Goal: Check status: Check status

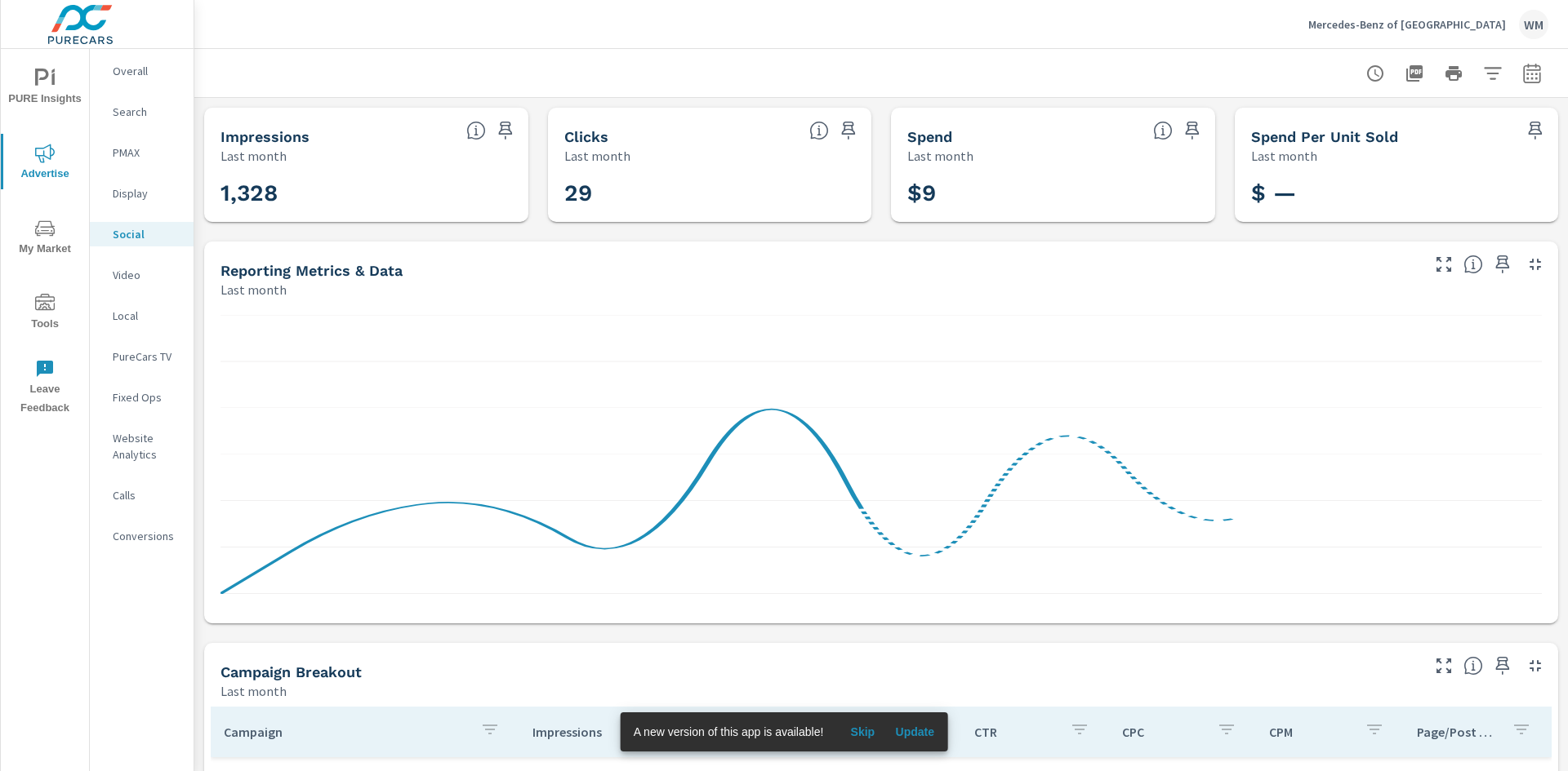
click at [1423, 31] on div "Mercedes-Benz of [GEOGRAPHIC_DATA] WM" at bounding box center [1428, 24] width 240 height 29
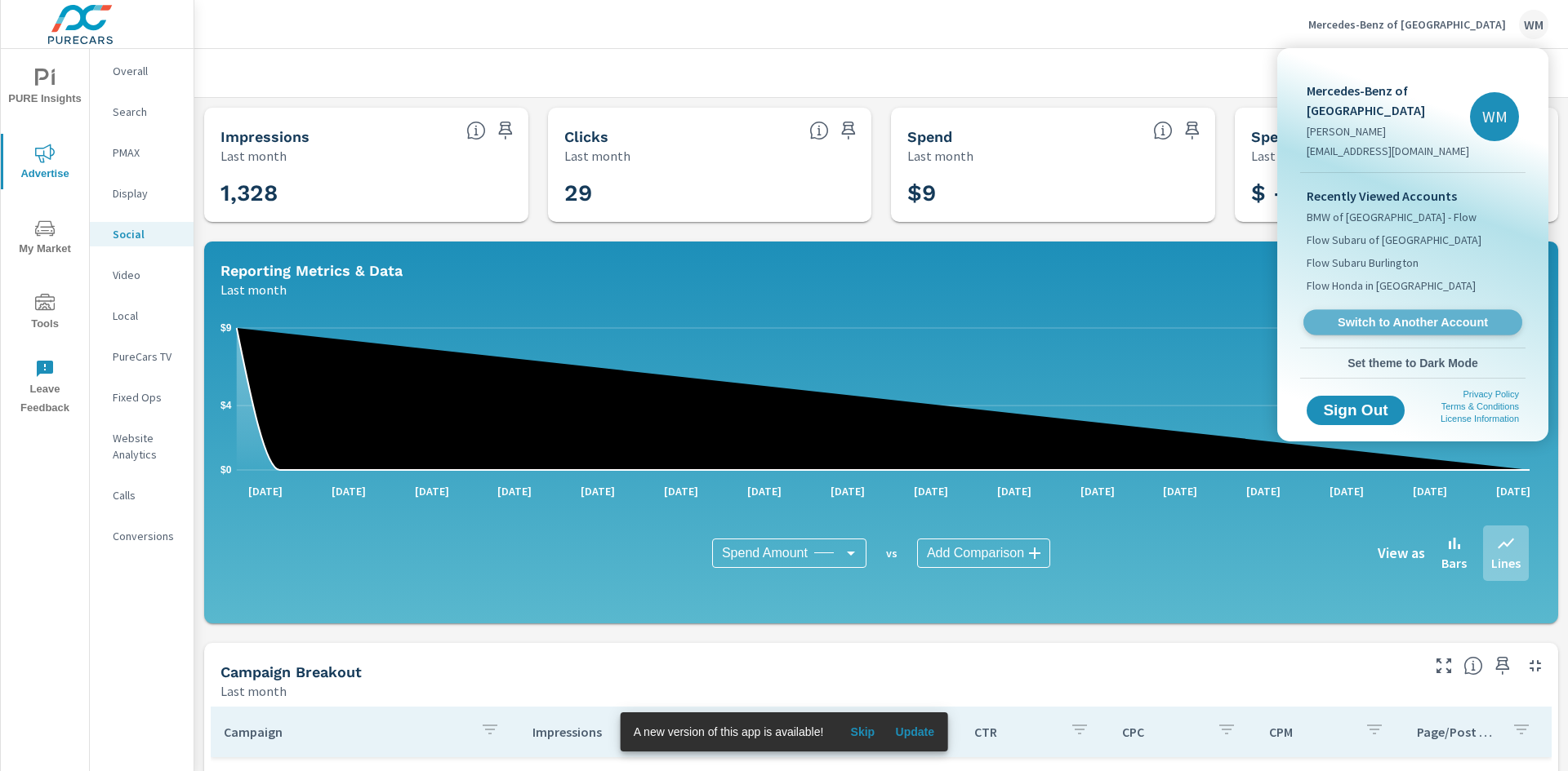
click at [1386, 329] on span "Switch to Another Account" at bounding box center [1412, 323] width 200 height 16
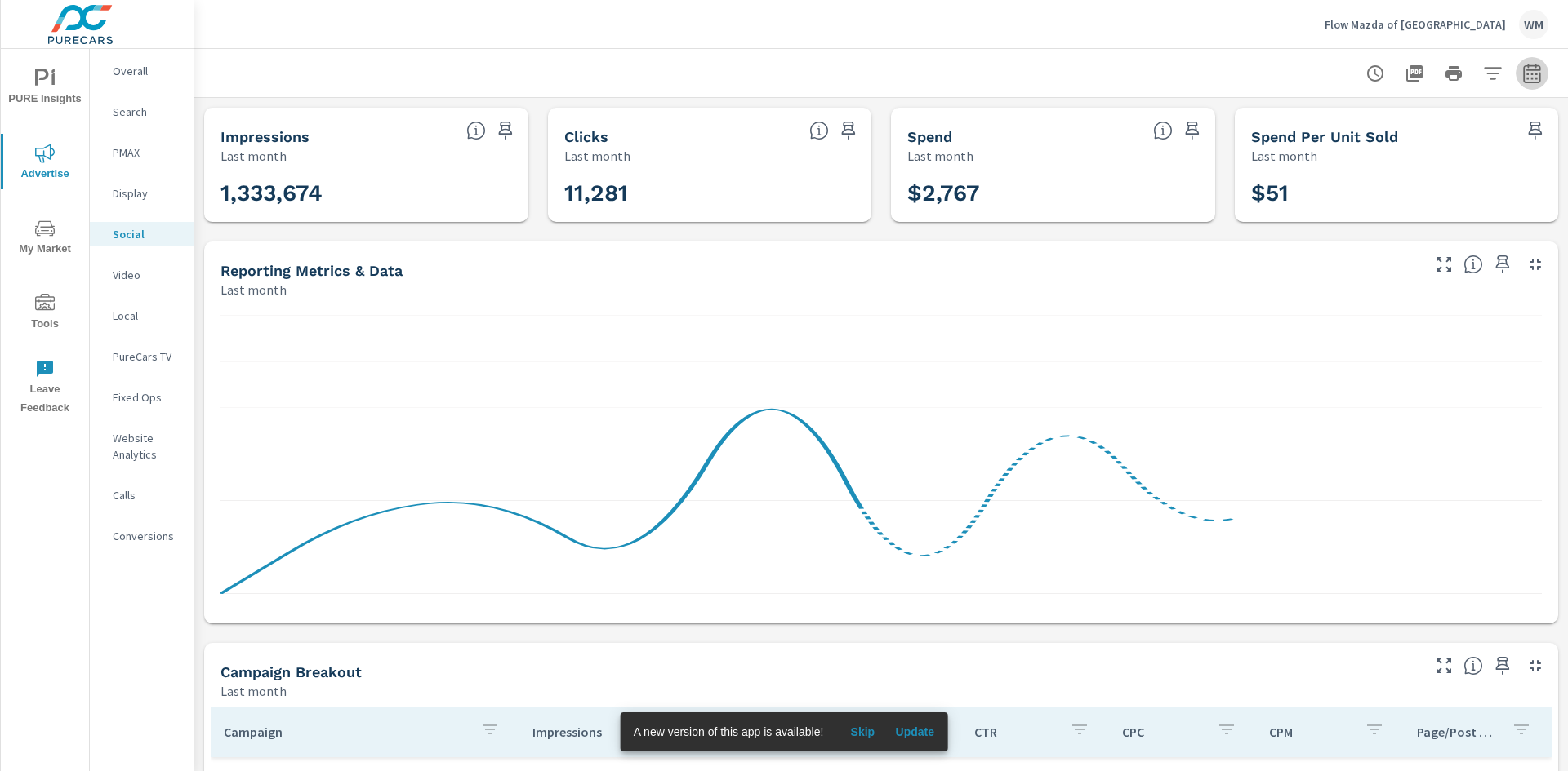
click at [1526, 79] on icon "button" at bounding box center [1532, 73] width 20 height 20
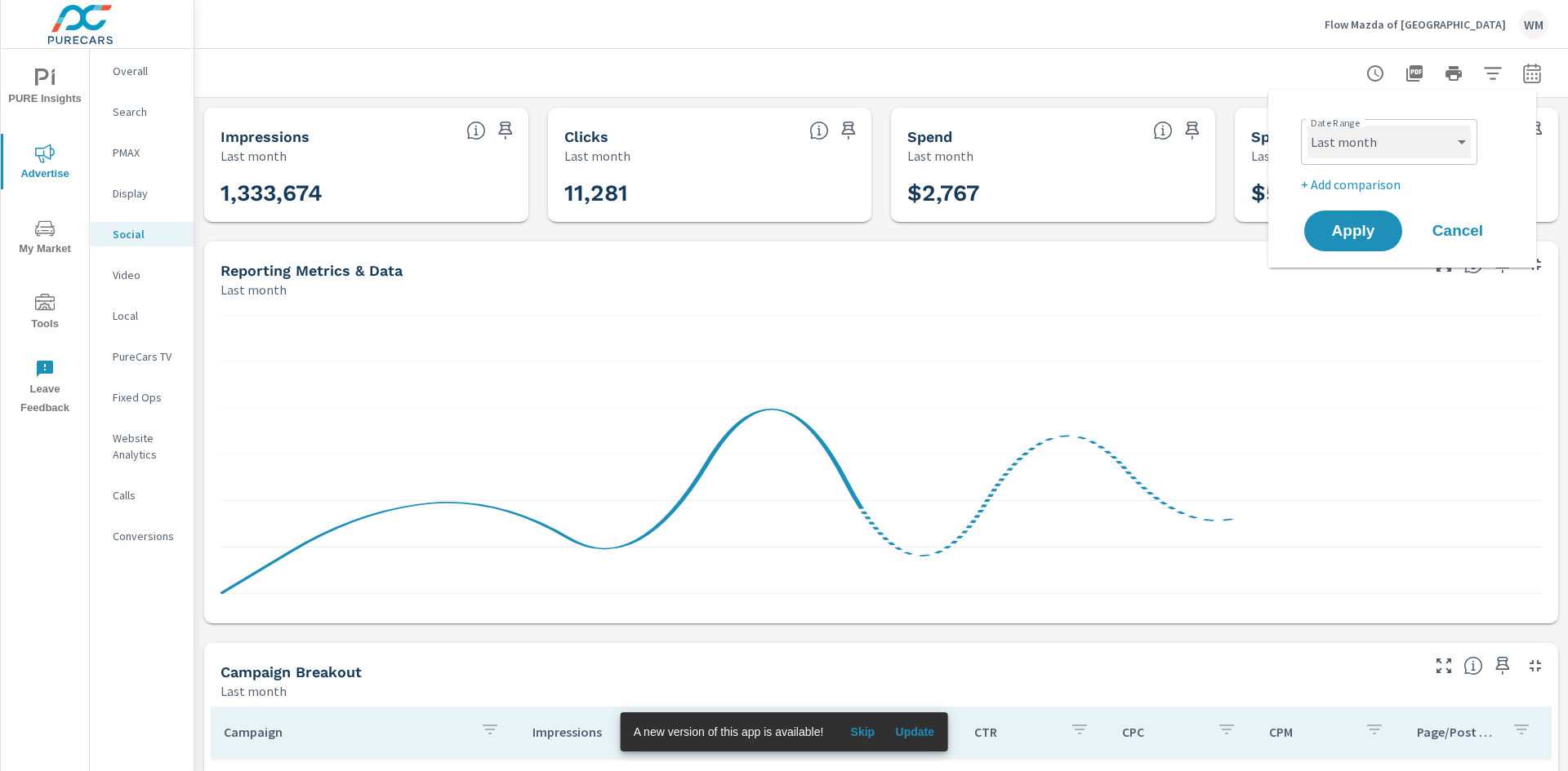
click at [1447, 140] on select "Custom [DATE] Last week Last 7 days Last 14 days Last 30 days Last 45 days Last…" at bounding box center [1389, 141] width 164 height 32
click at [1307, 125] on select "Custom [DATE] Last week Last 7 days Last 14 days Last 30 days Last 45 days Last…" at bounding box center [1389, 141] width 164 height 32
select select "custom"
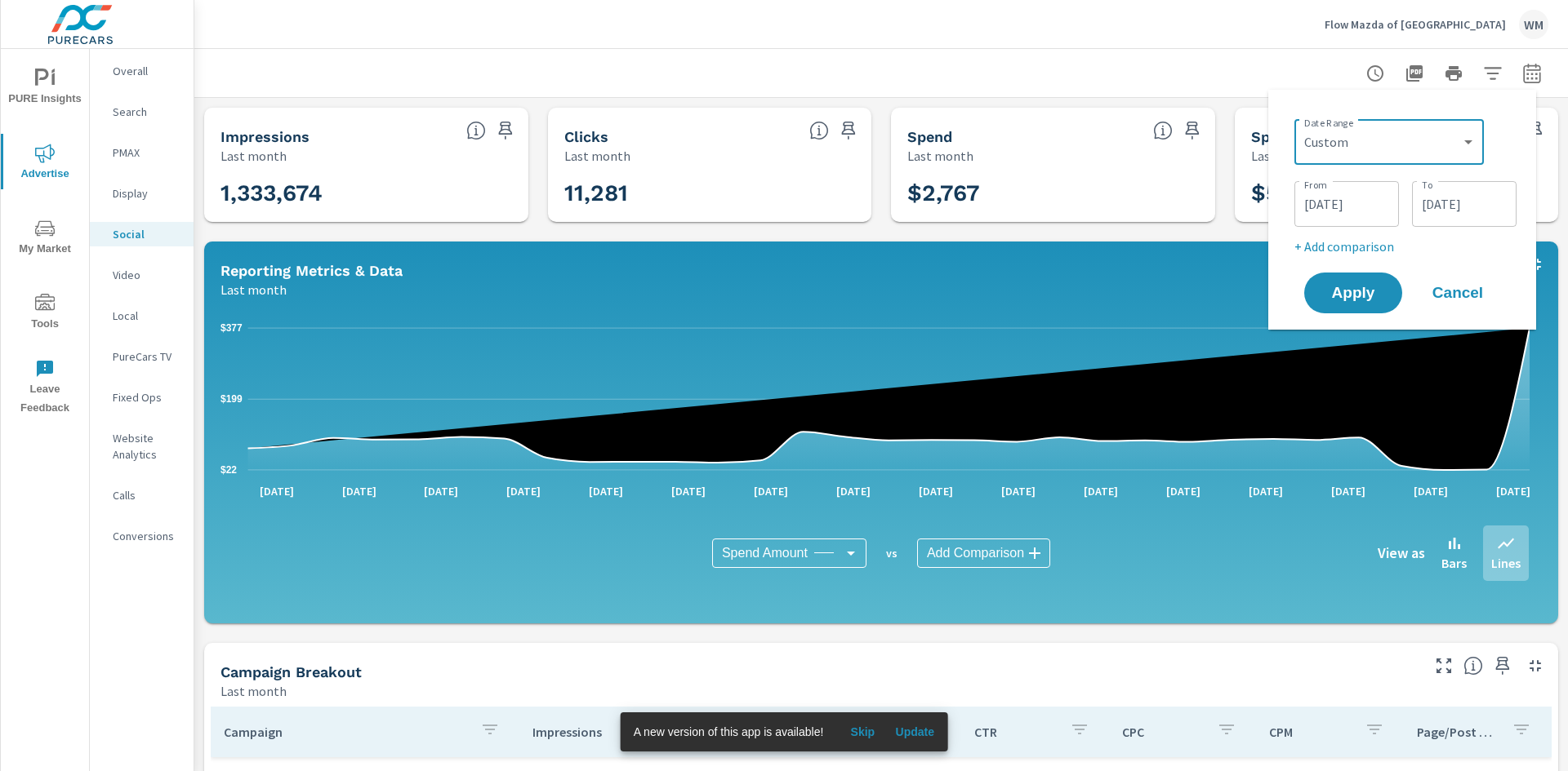
click at [1472, 206] on input "[DATE]" at bounding box center [1463, 204] width 91 height 32
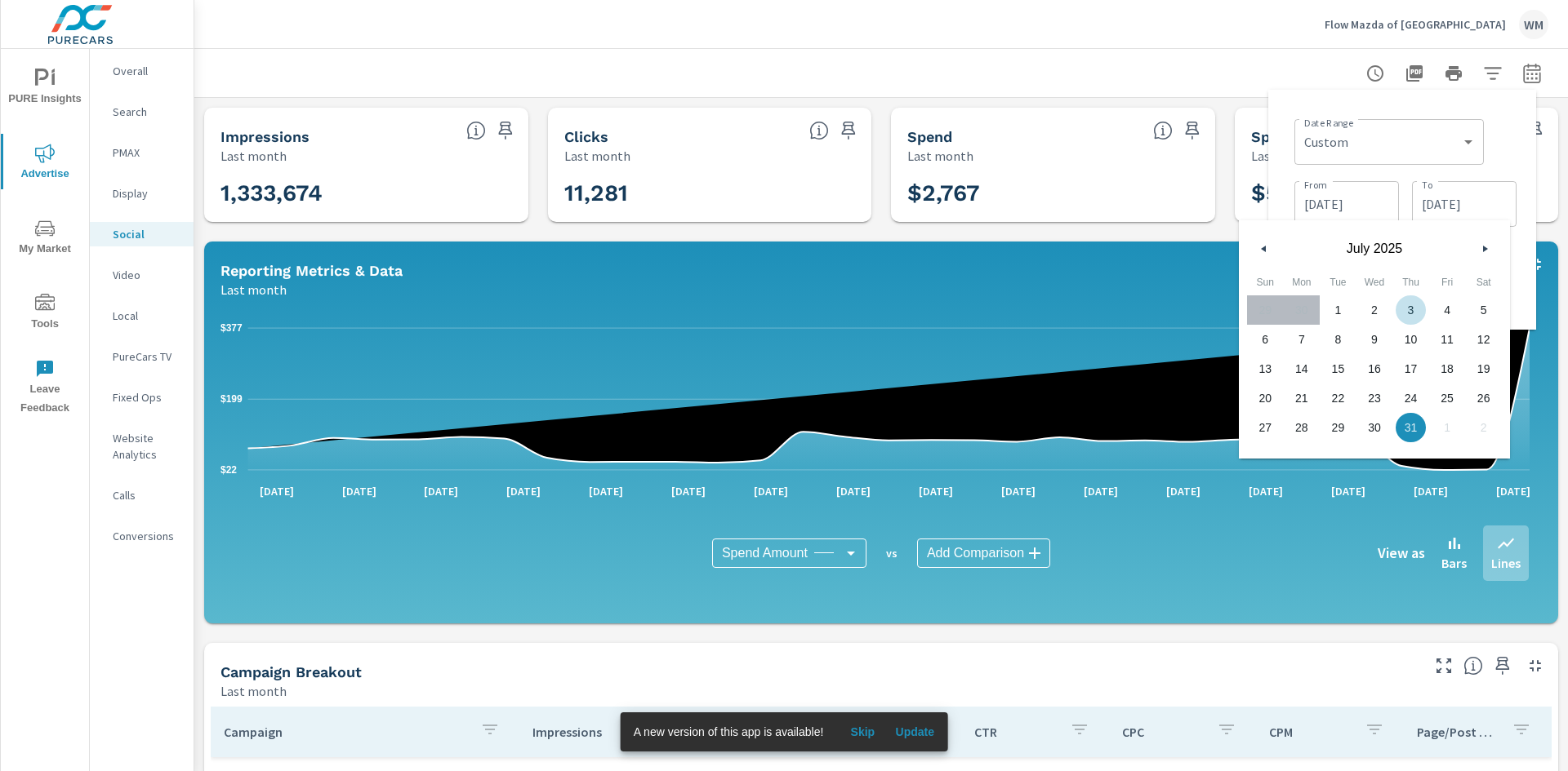
click at [1481, 242] on button "button" at bounding box center [1485, 249] width 20 height 20
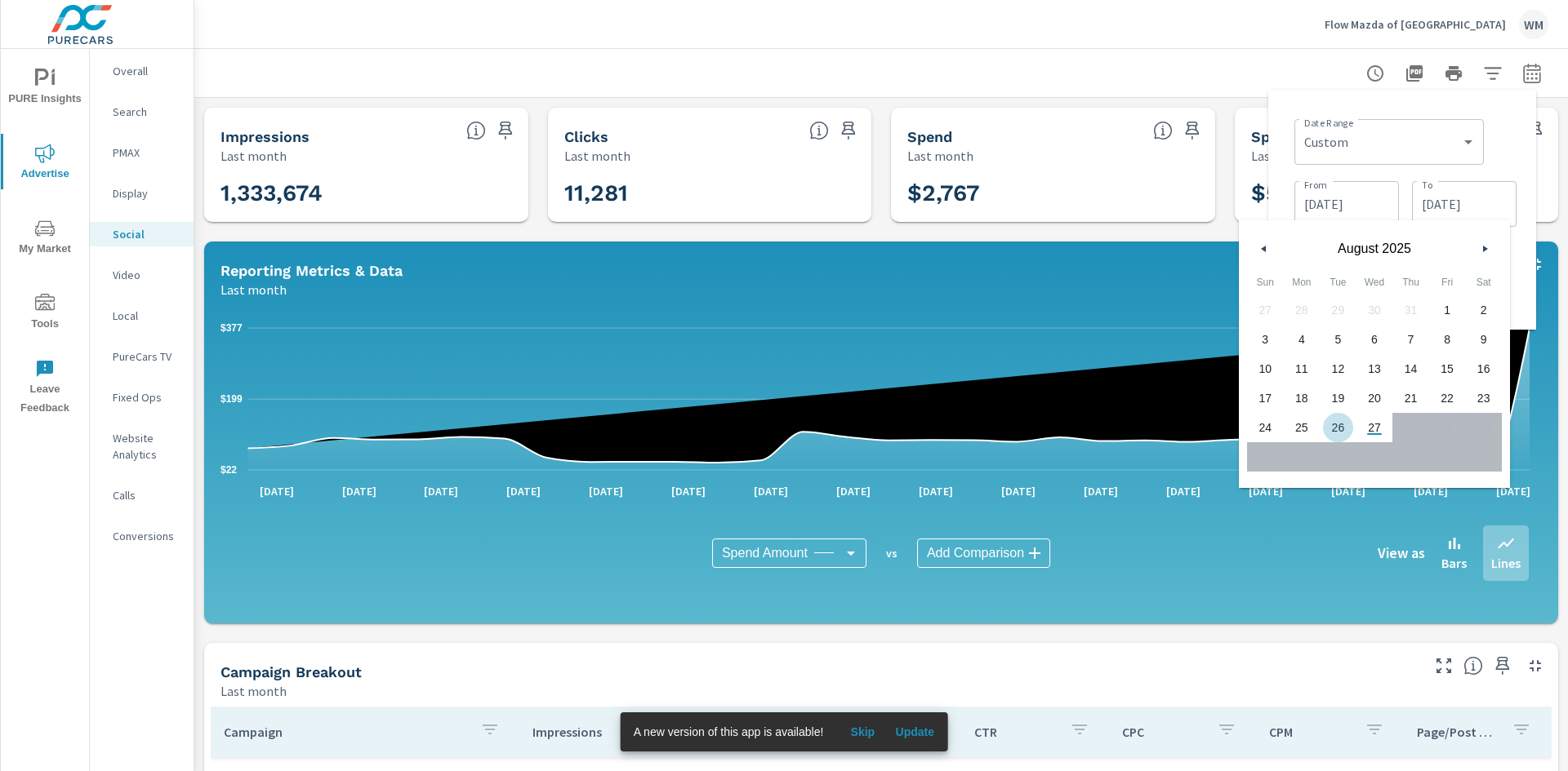
click at [1347, 434] on span "26" at bounding box center [1338, 428] width 36 height 22
click at [1371, 425] on span "27" at bounding box center [1374, 428] width 36 height 22
type input "[DATE]"
click at [1353, 203] on input "[DATE]" at bounding box center [1346, 204] width 91 height 32
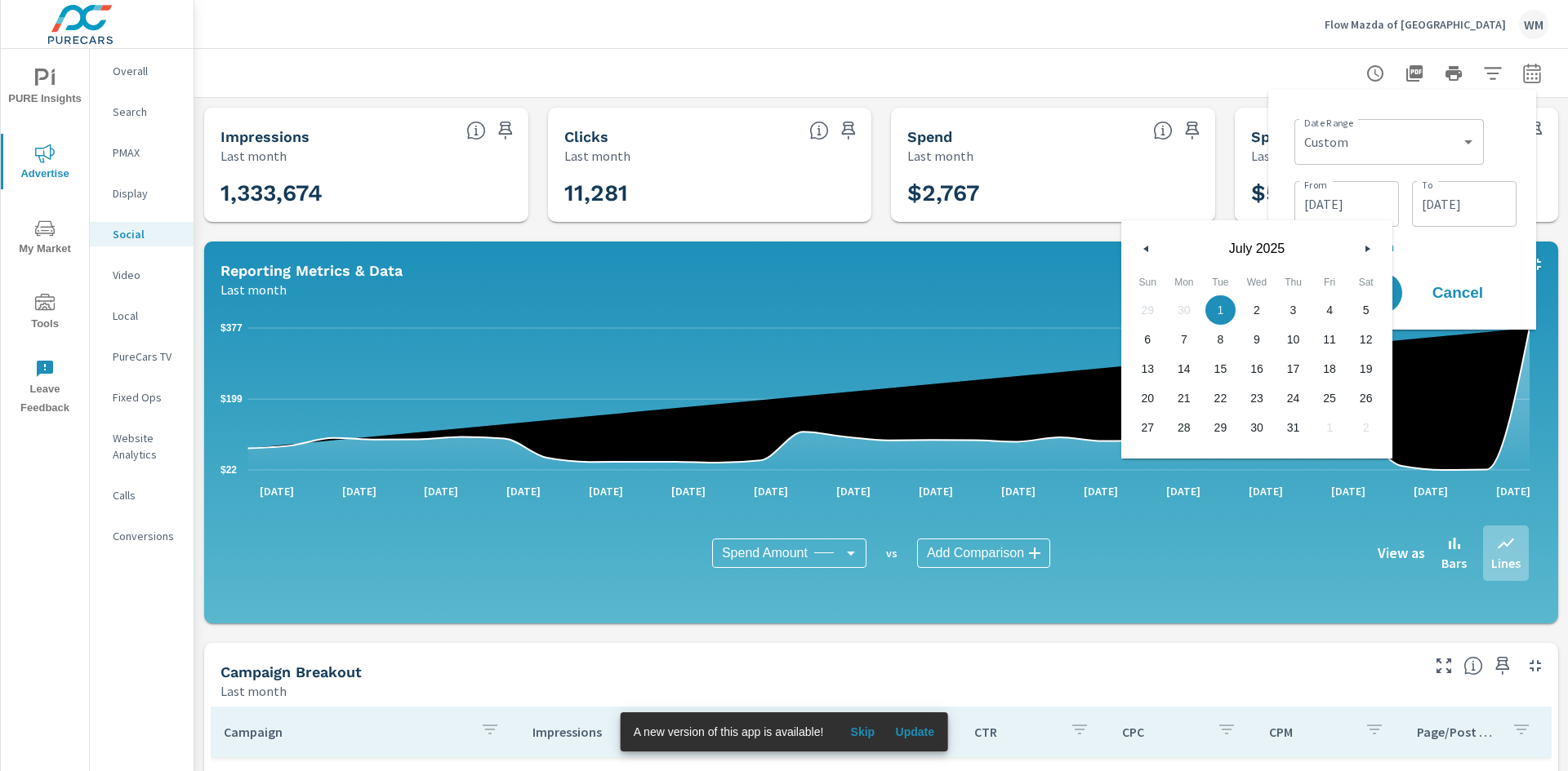
click at [1364, 250] on button "button" at bounding box center [1367, 249] width 20 height 20
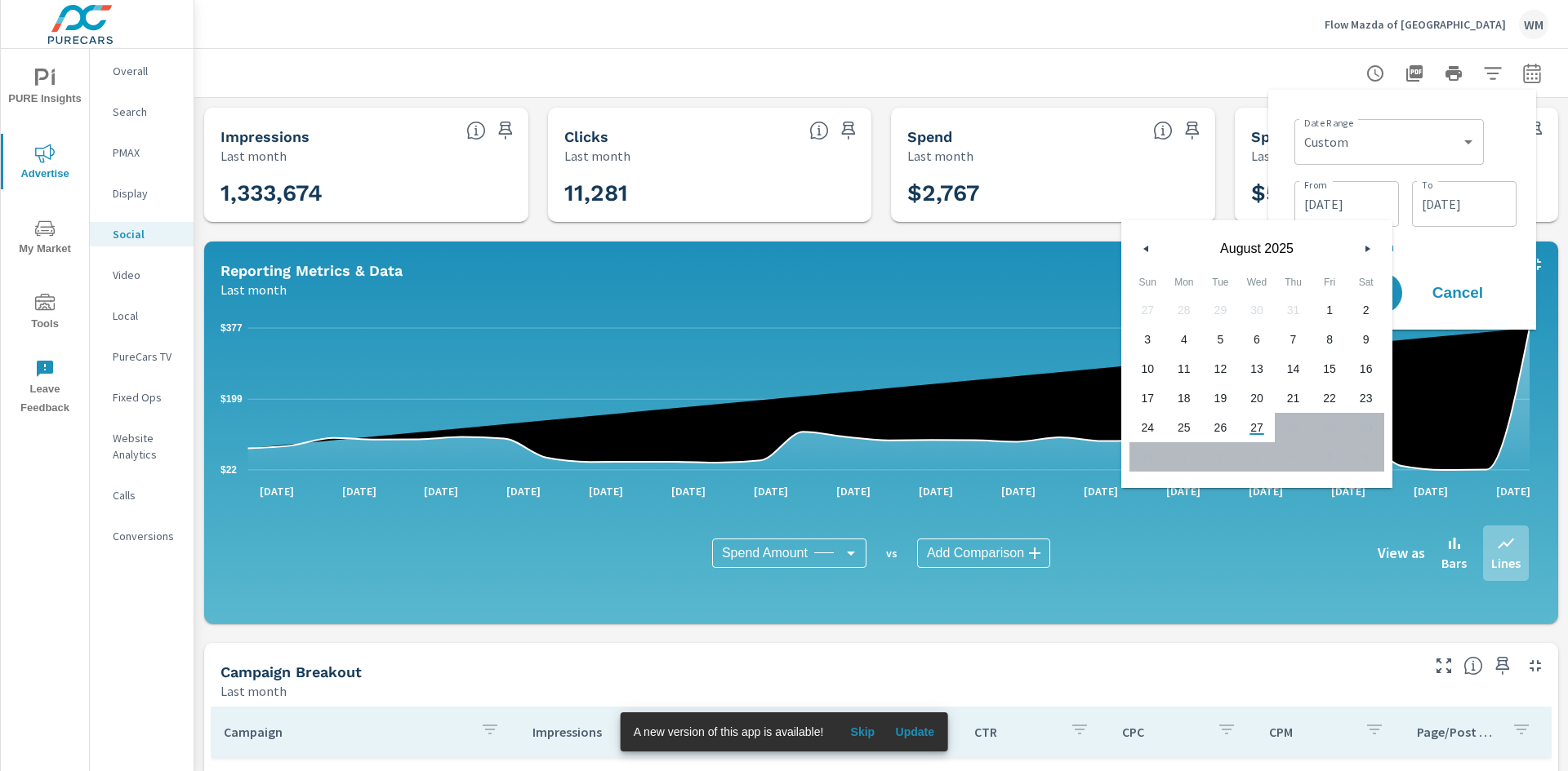
click at [1328, 315] on span "1" at bounding box center [1329, 311] width 36 height 22
type input "[DATE]"
click at [1498, 129] on div "Date Range Custom [DATE] Last week Last 7 days Last 14 days Last 30 days Last 4…" at bounding box center [1405, 140] width 222 height 56
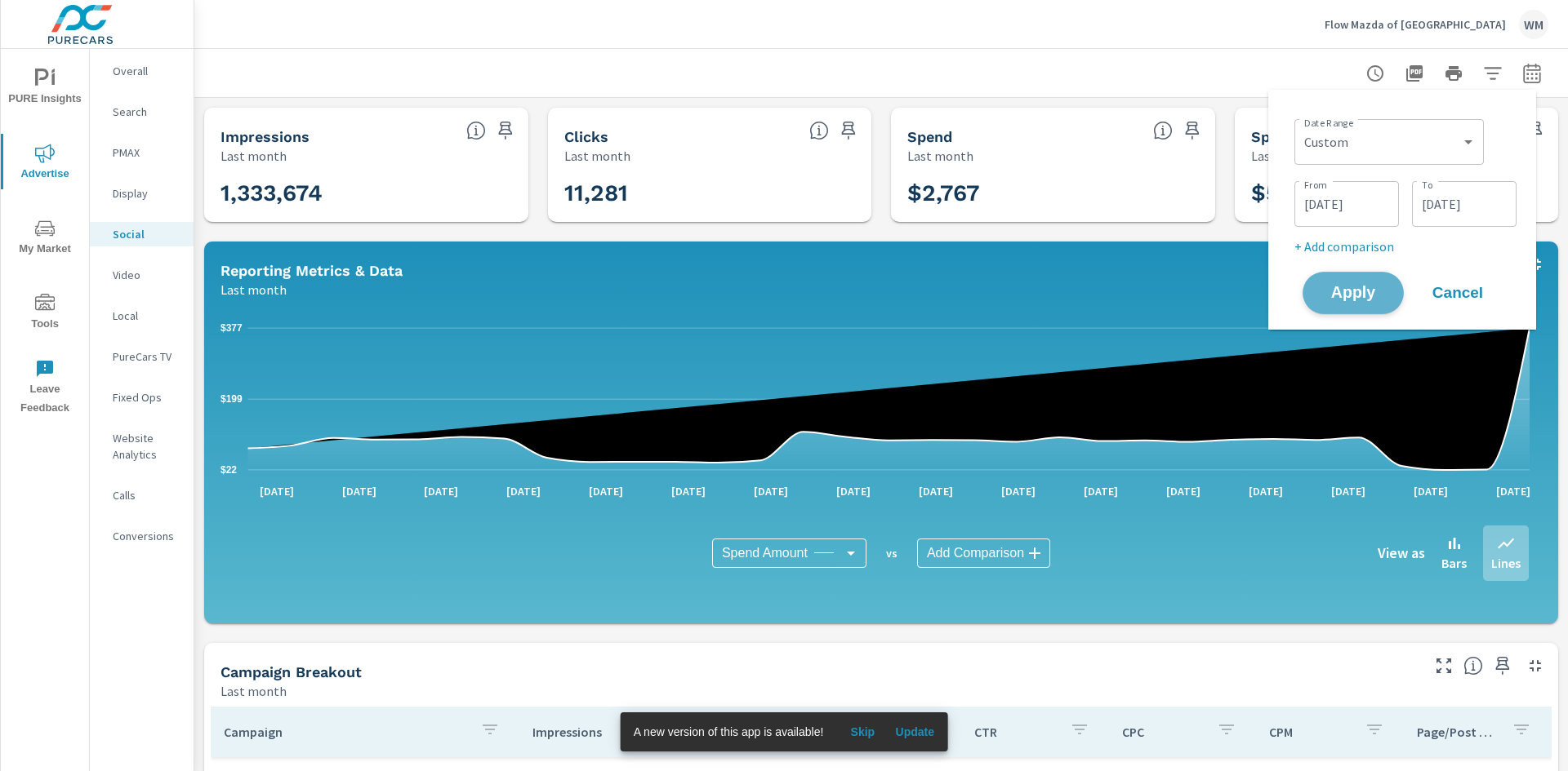
click at [1345, 291] on span "Apply" at bounding box center [1353, 294] width 67 height 16
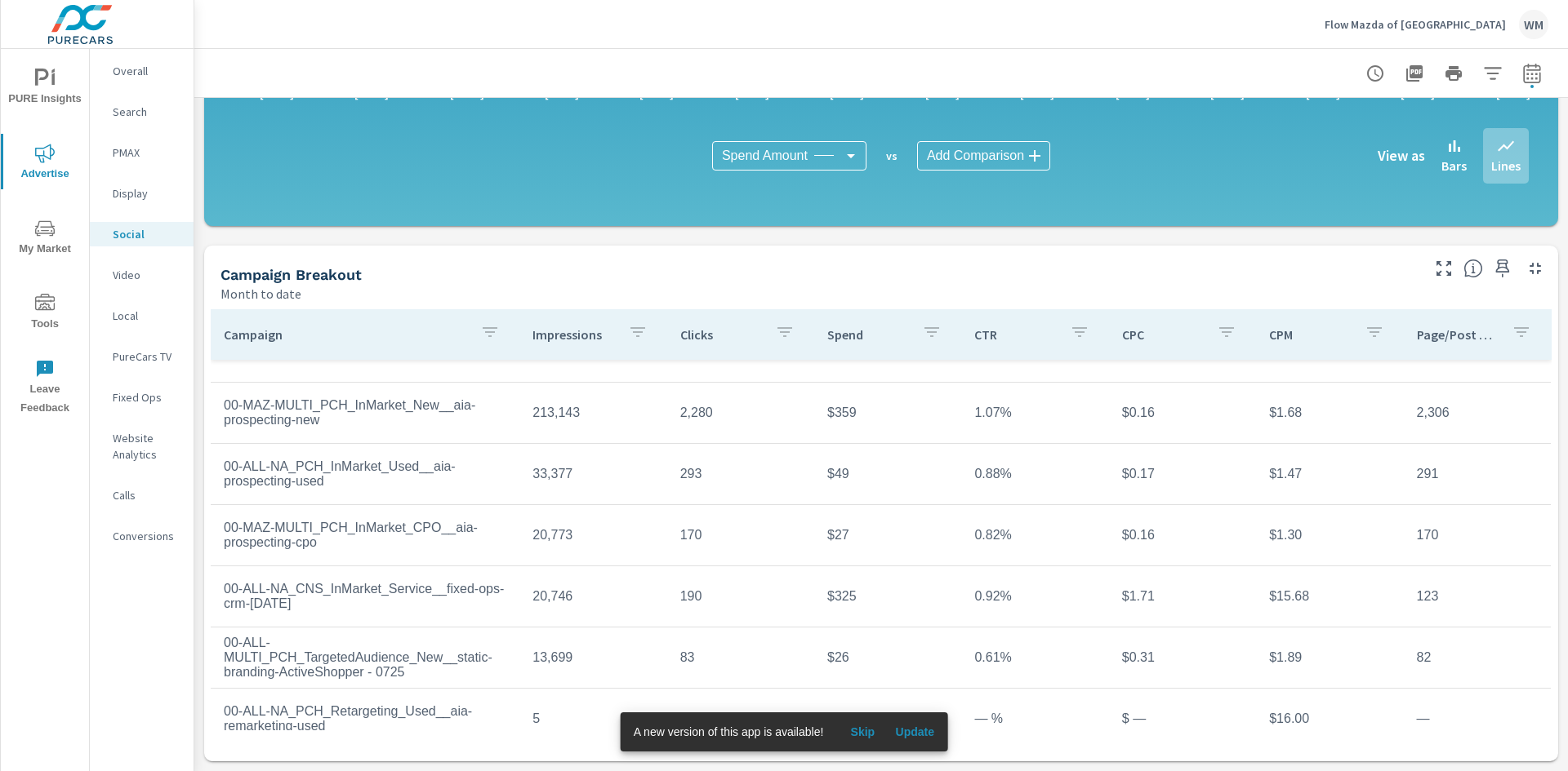
scroll to position [60, 0]
